Goal: Transaction & Acquisition: Obtain resource

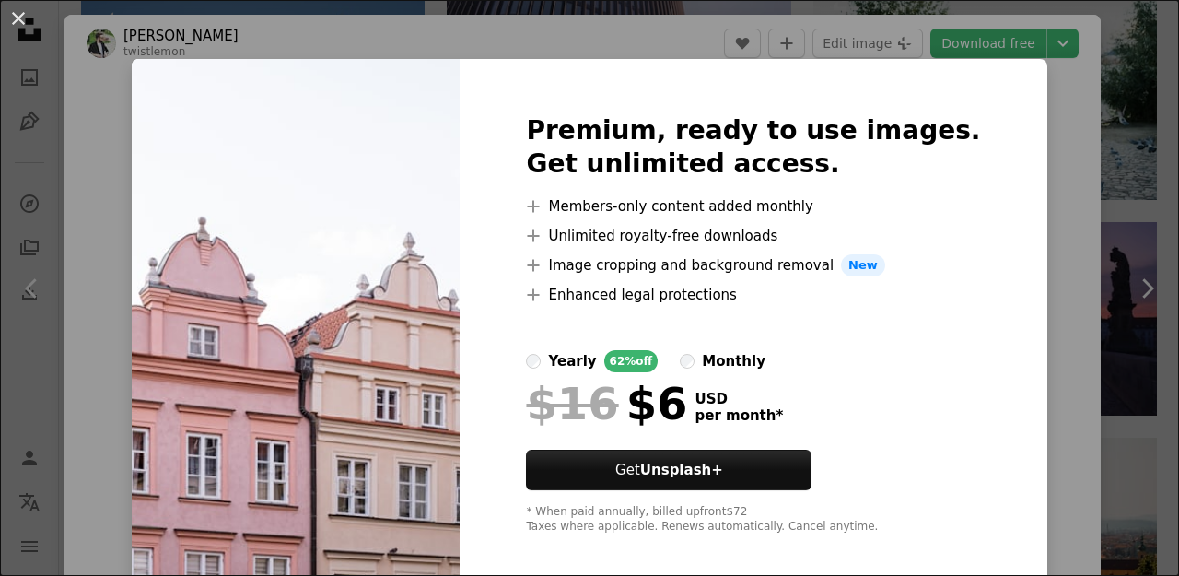
scroll to position [2057, 0]
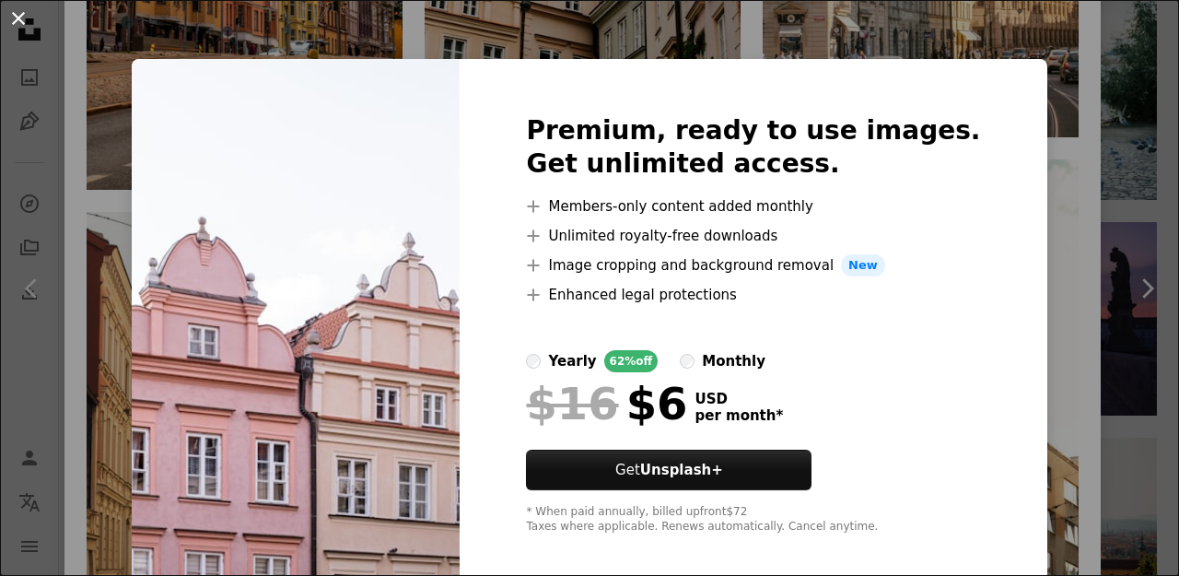
click at [21, 23] on button "An X shape" at bounding box center [18, 18] width 22 height 22
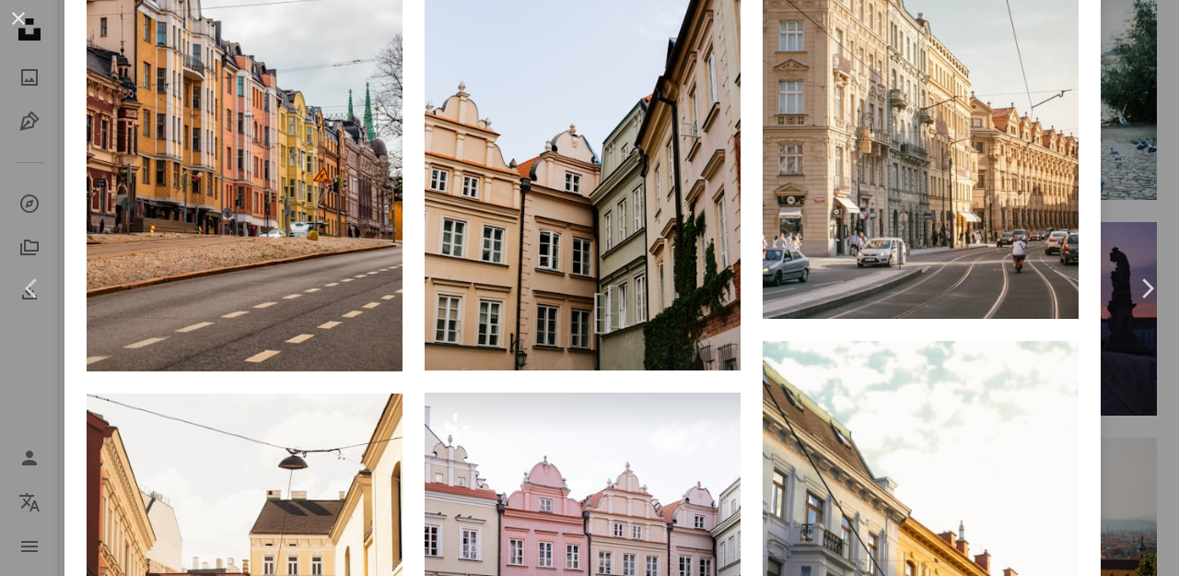
scroll to position [1876, 0]
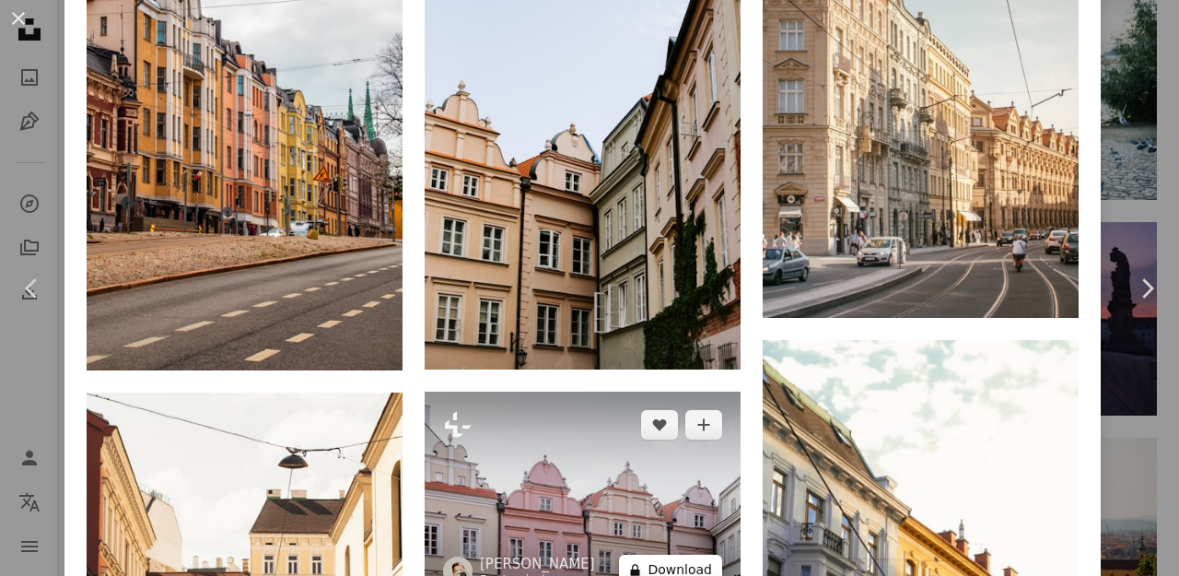
click at [685, 555] on button "A lock Download" at bounding box center [670, 569] width 103 height 29
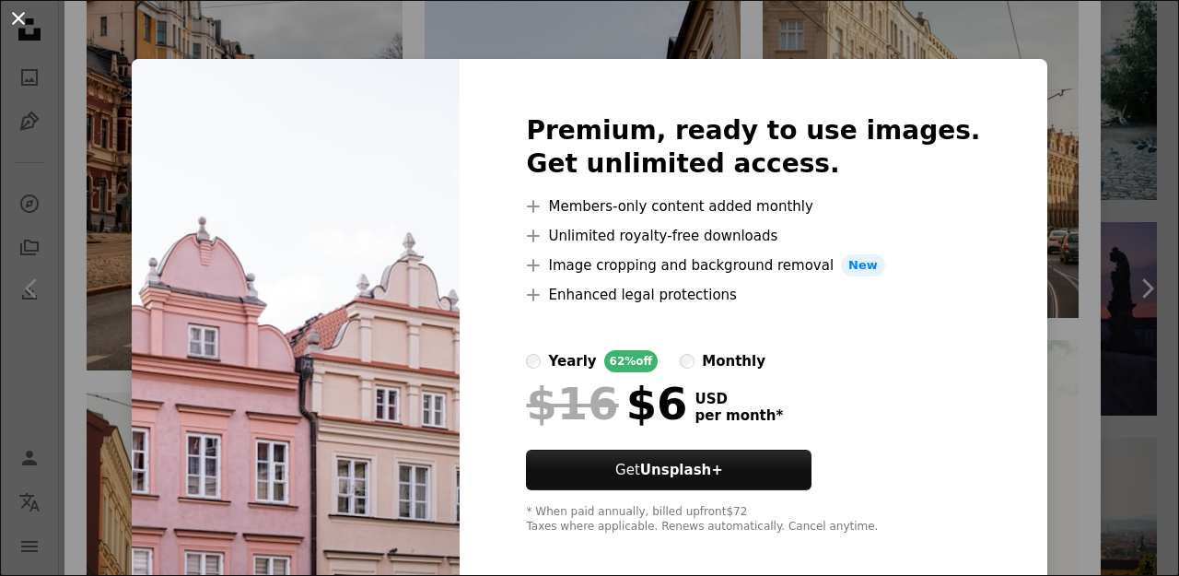
click at [19, 19] on button "An X shape" at bounding box center [18, 18] width 22 height 22
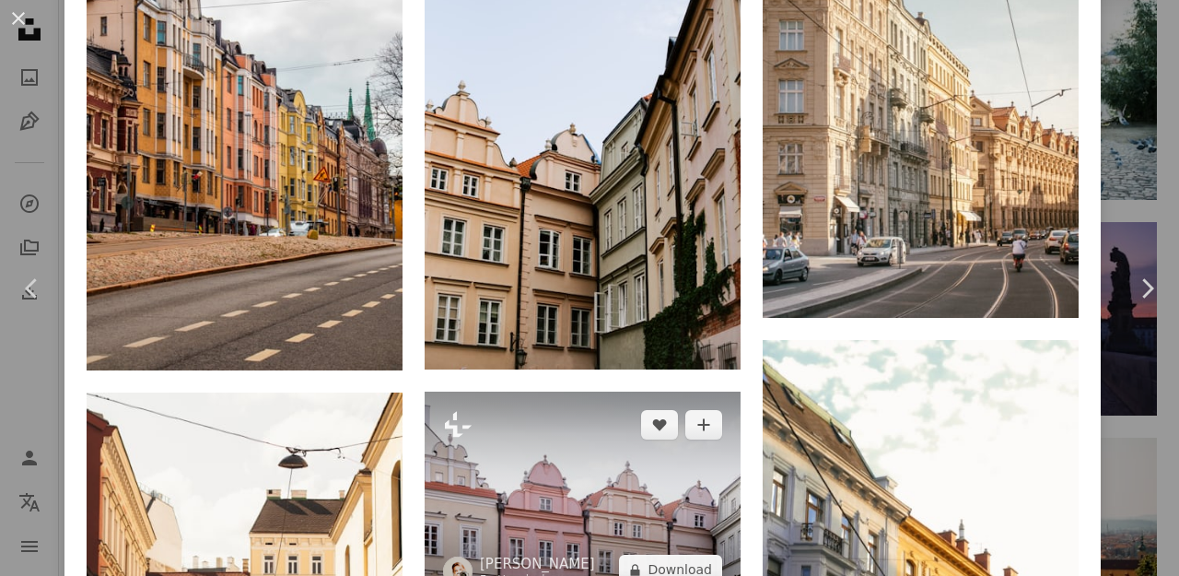
click at [621, 392] on img at bounding box center [583, 497] width 316 height 211
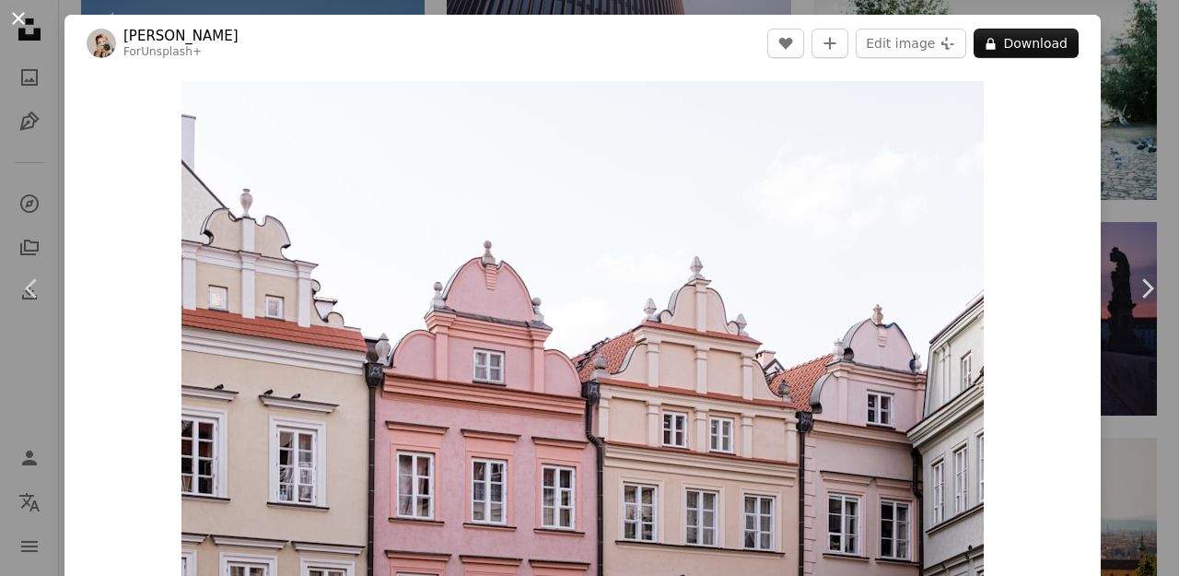
click at [17, 17] on button "An X shape" at bounding box center [18, 18] width 22 height 22
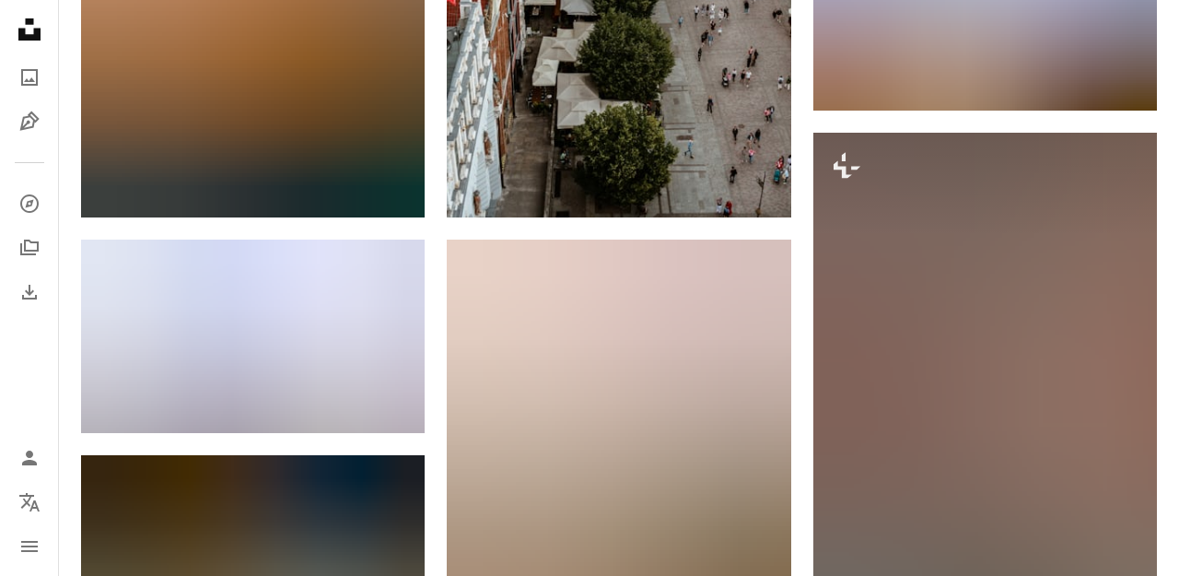
scroll to position [23982, 0]
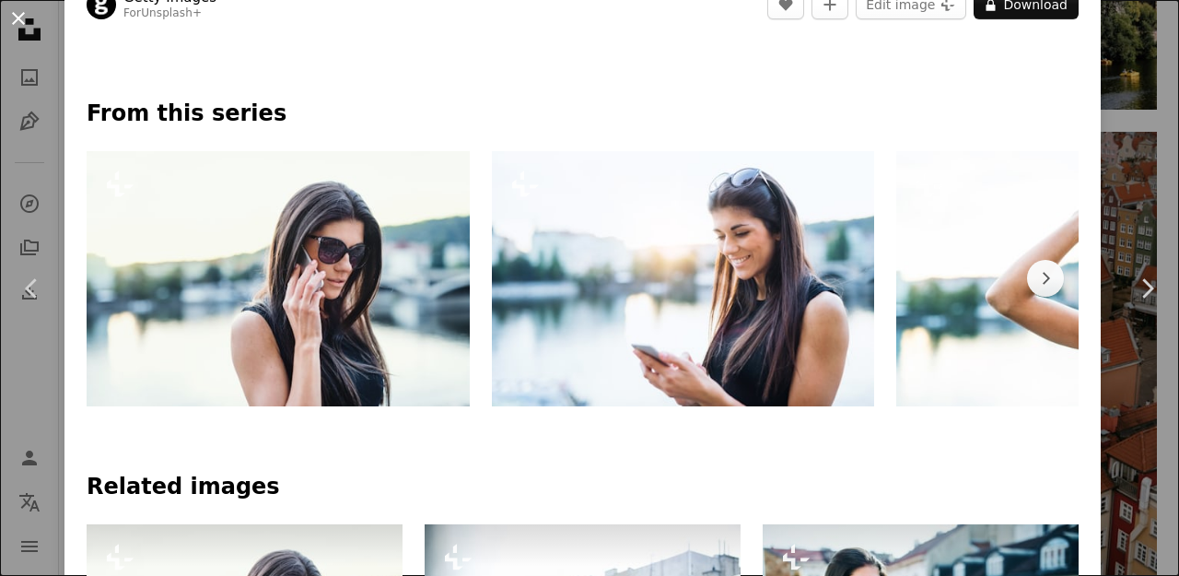
click at [16, 21] on button "An X shape" at bounding box center [18, 18] width 22 height 22
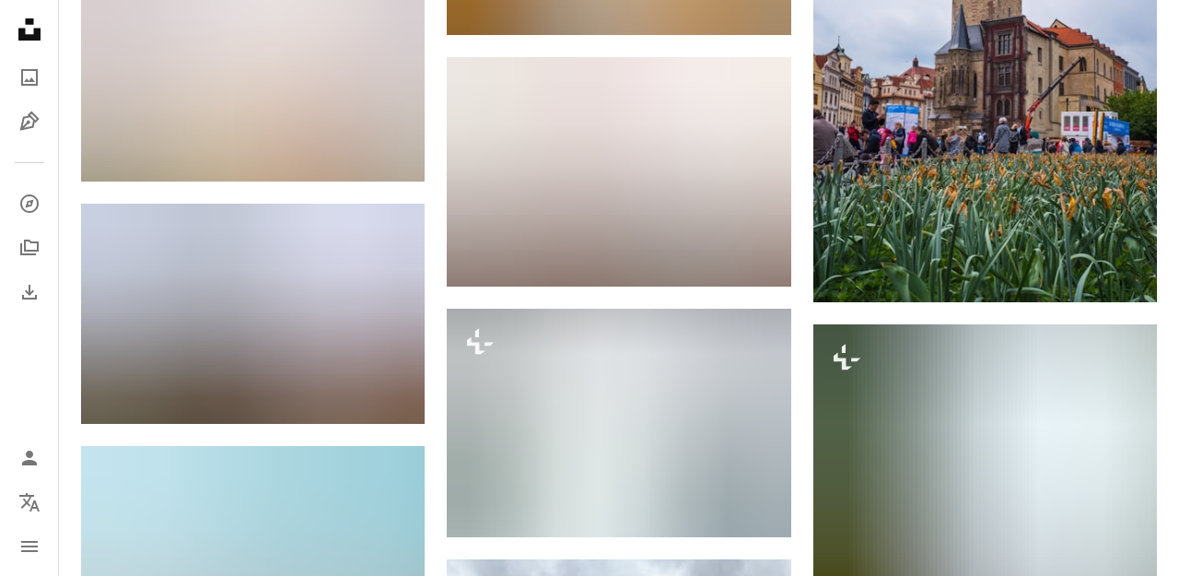
scroll to position [51886, 0]
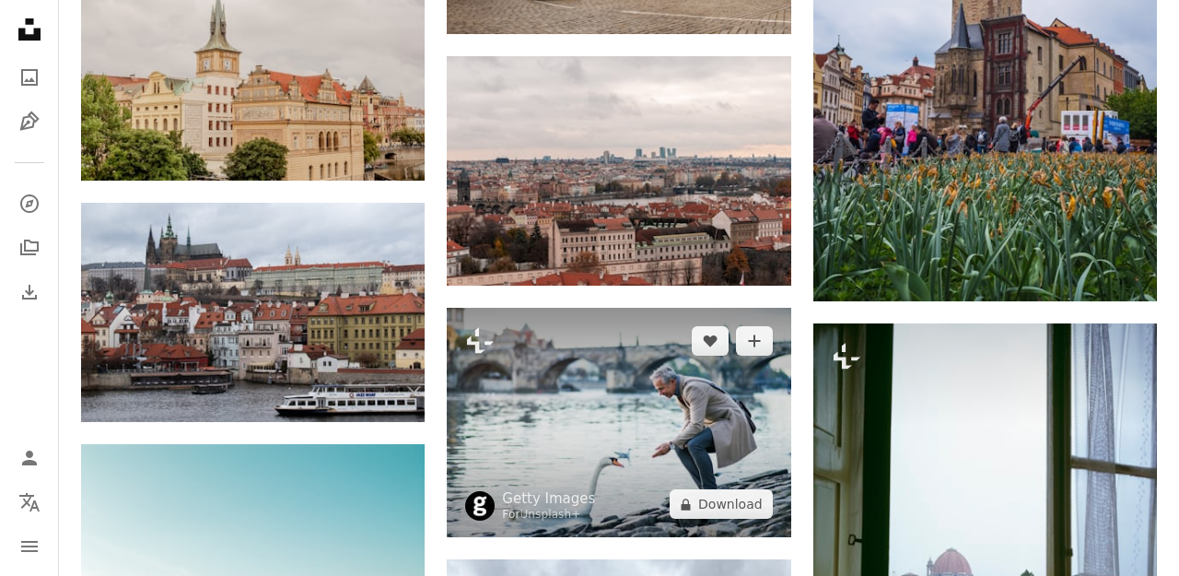
click at [606, 308] on img at bounding box center [619, 422] width 344 height 229
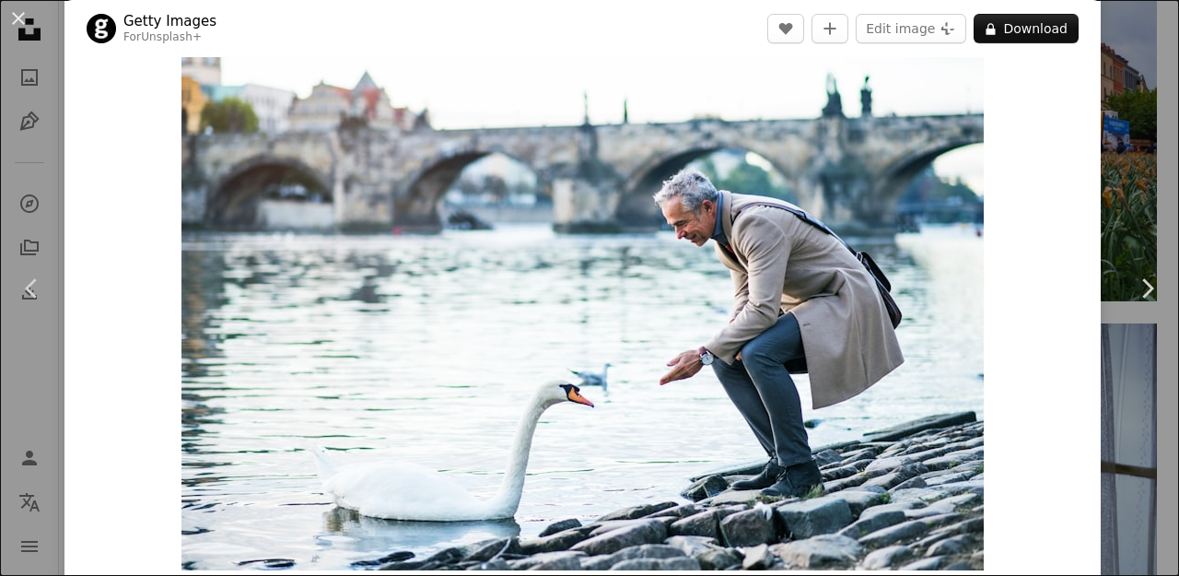
scroll to position [48, 0]
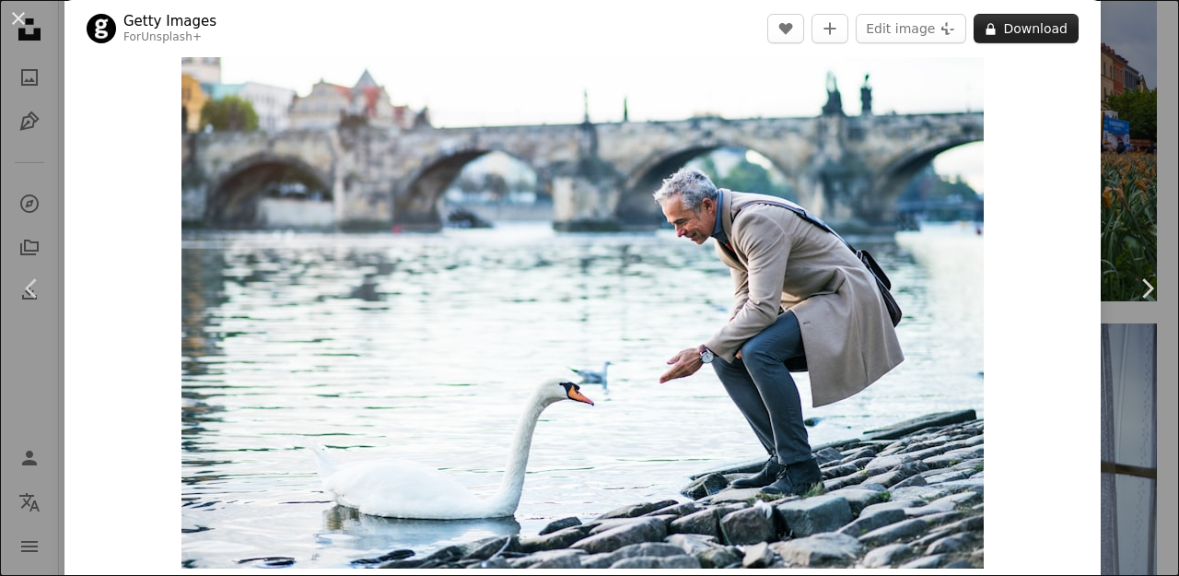
click at [1033, 33] on button "A lock Download" at bounding box center [1026, 28] width 105 height 29
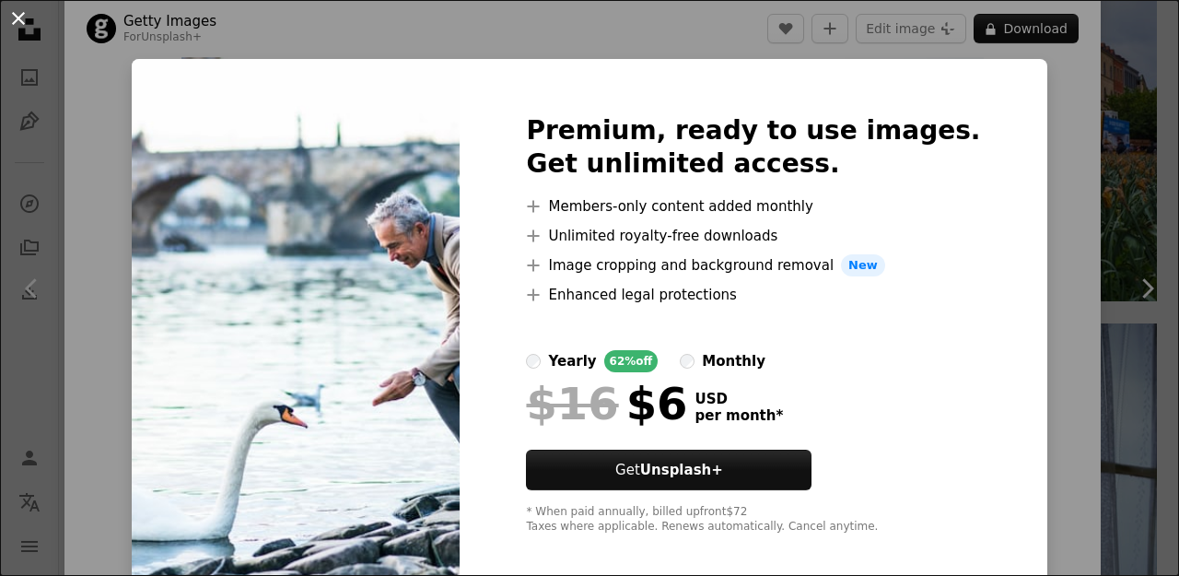
click at [18, 17] on button "An X shape" at bounding box center [18, 18] width 22 height 22
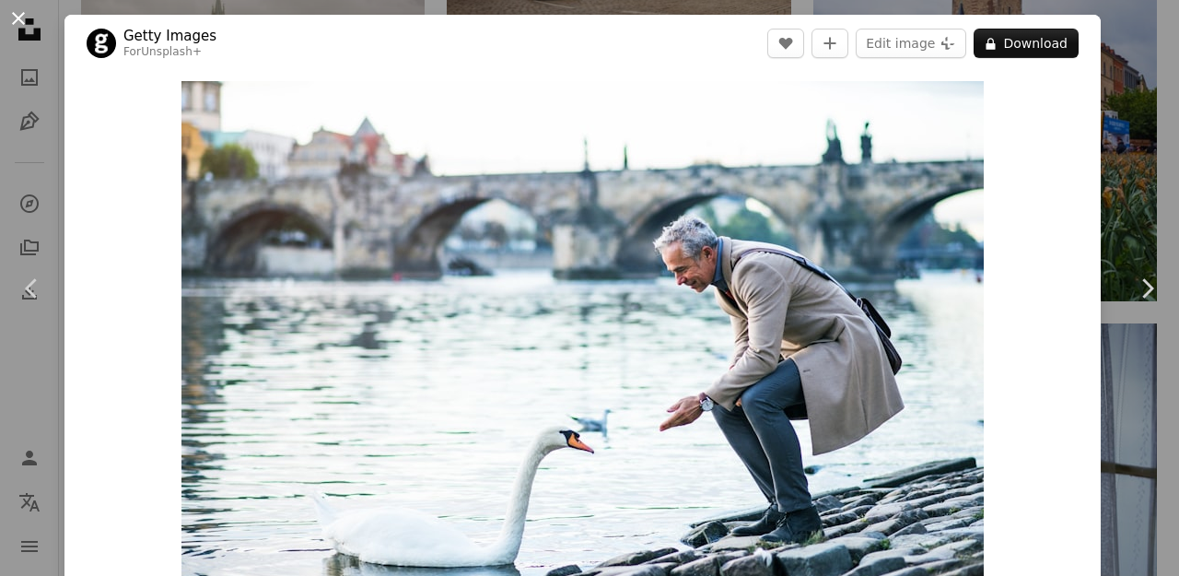
click at [19, 13] on button "An X shape" at bounding box center [18, 18] width 22 height 22
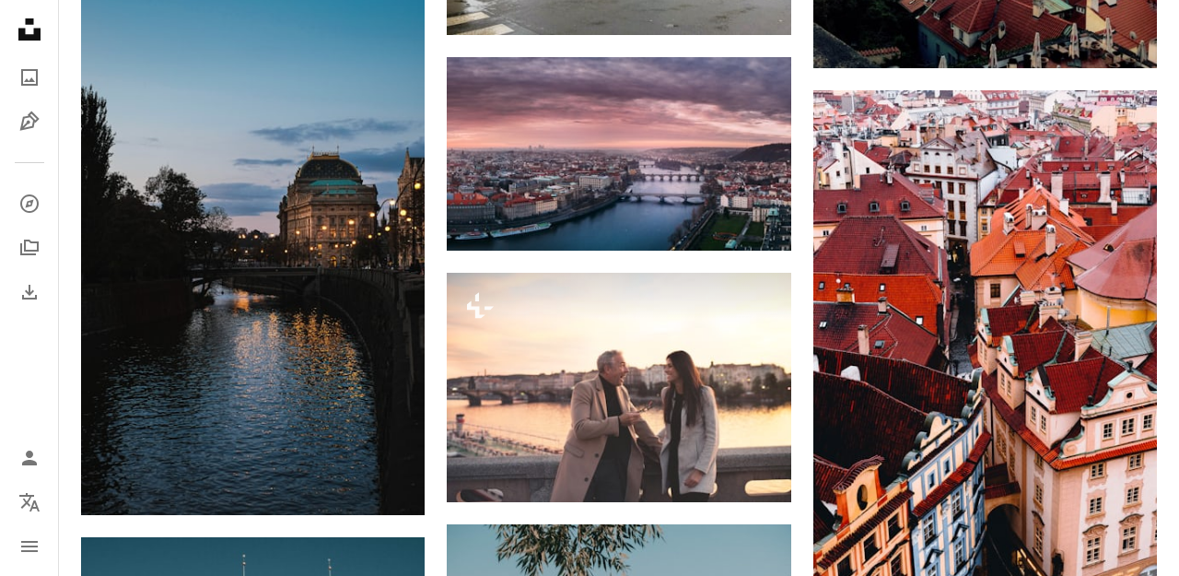
scroll to position [8807, 0]
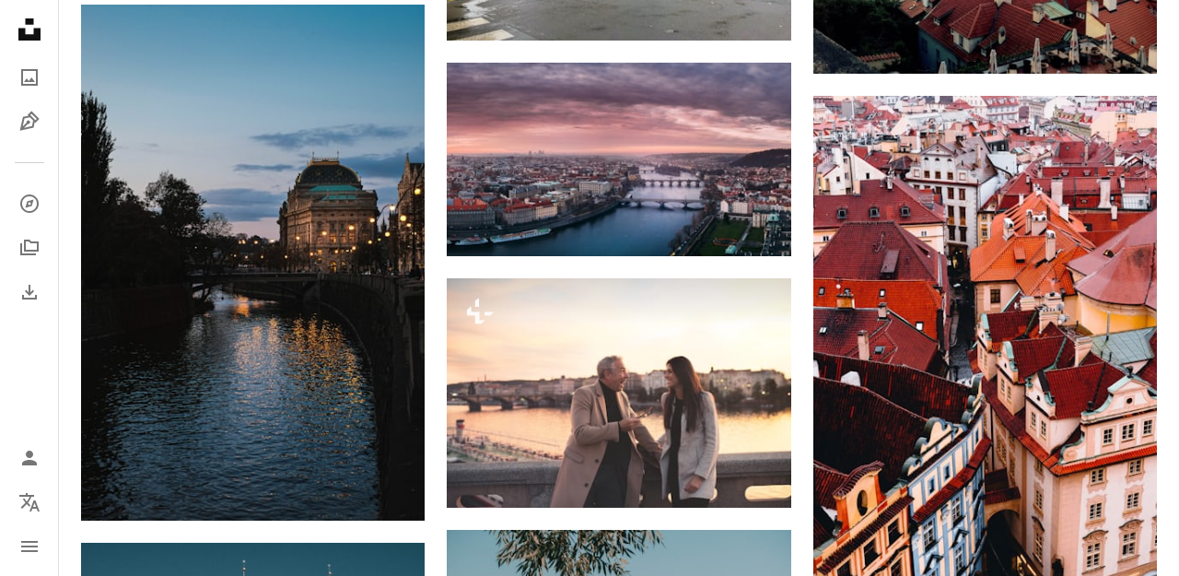
click at [27, 27] on icon "Unsplash logo Unsplash Home" at bounding box center [29, 29] width 37 height 37
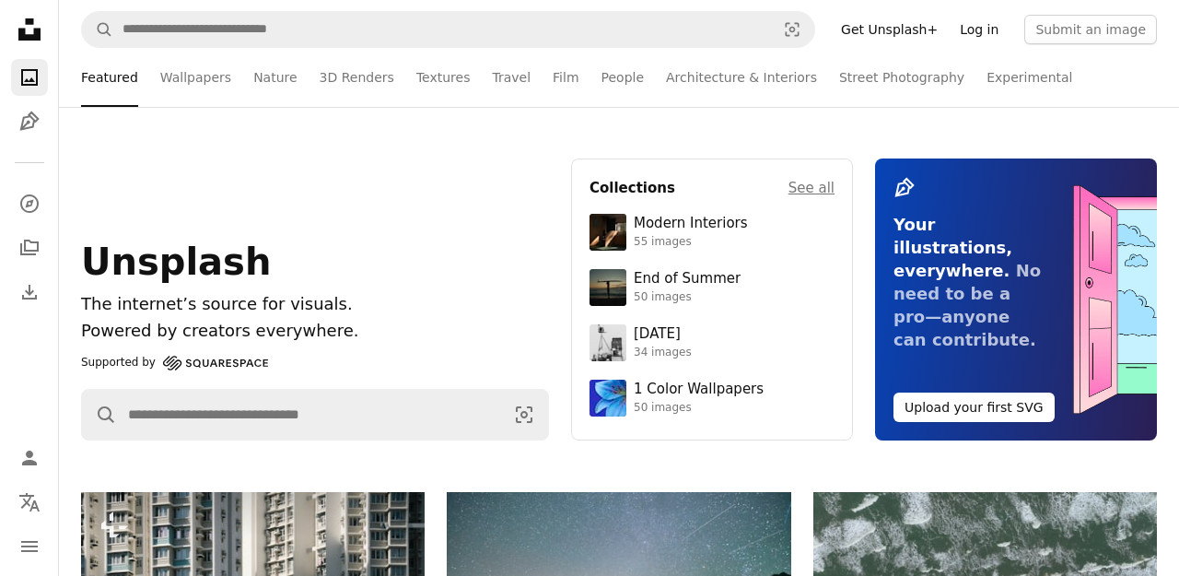
click at [983, 30] on link "Log in" at bounding box center [979, 29] width 61 height 29
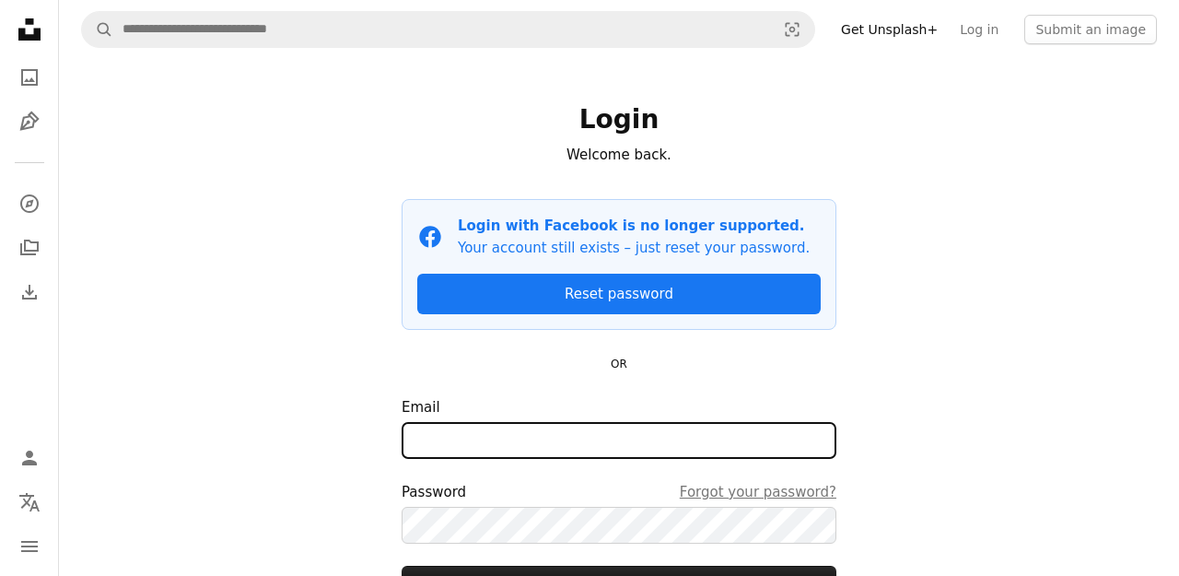
click at [528, 434] on input "Email" at bounding box center [619, 440] width 435 height 37
type input "**********"
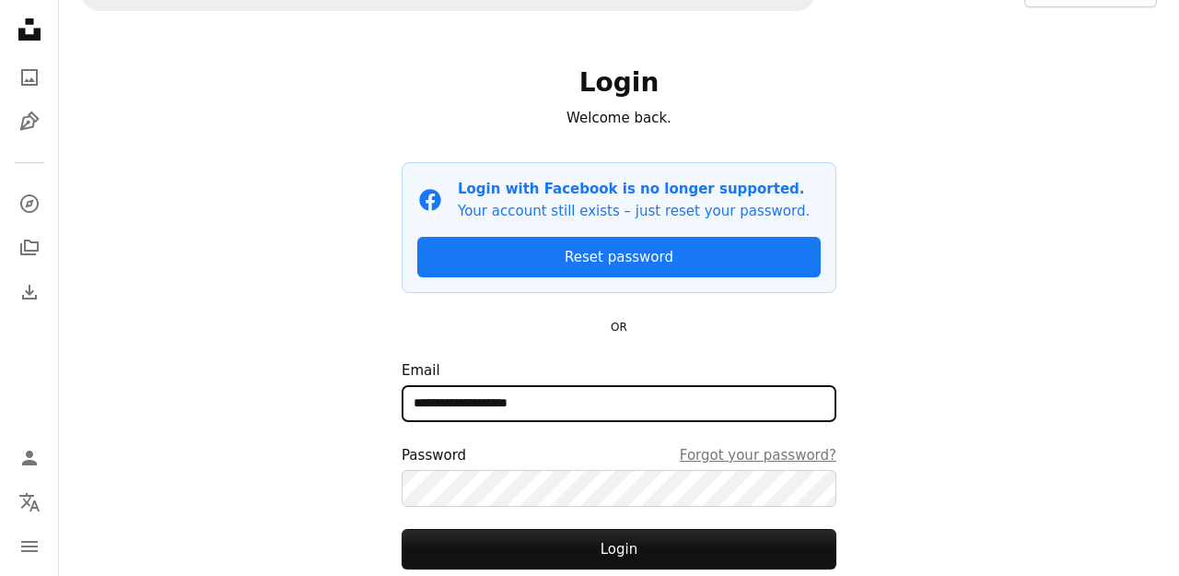
scroll to position [88, 0]
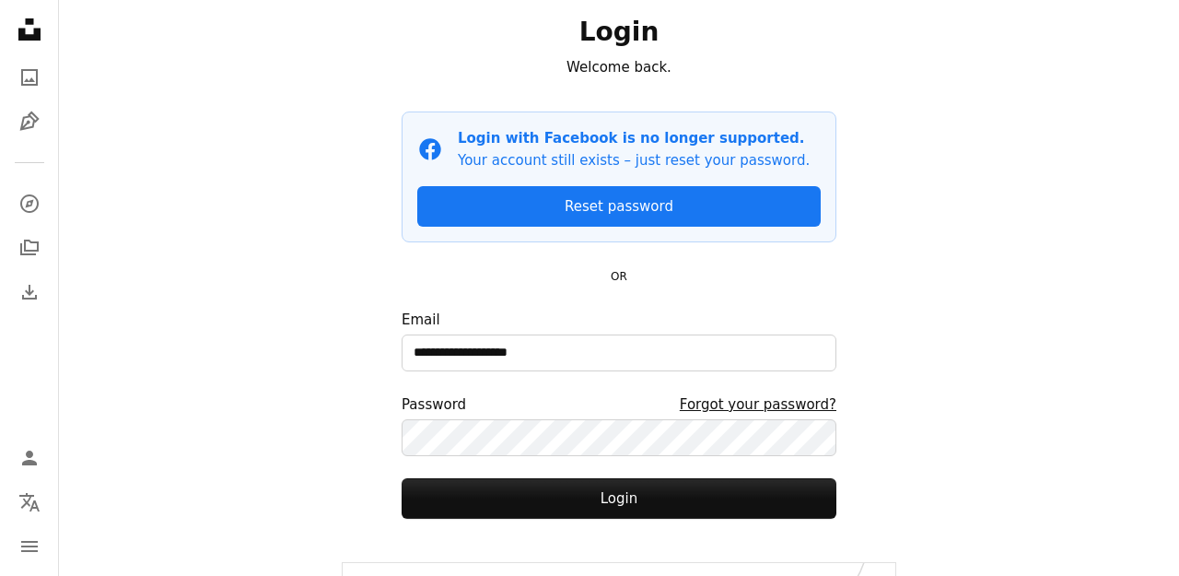
click at [794, 402] on link "Forgot your password?" at bounding box center [758, 404] width 157 height 22
